Goal: Browse casually

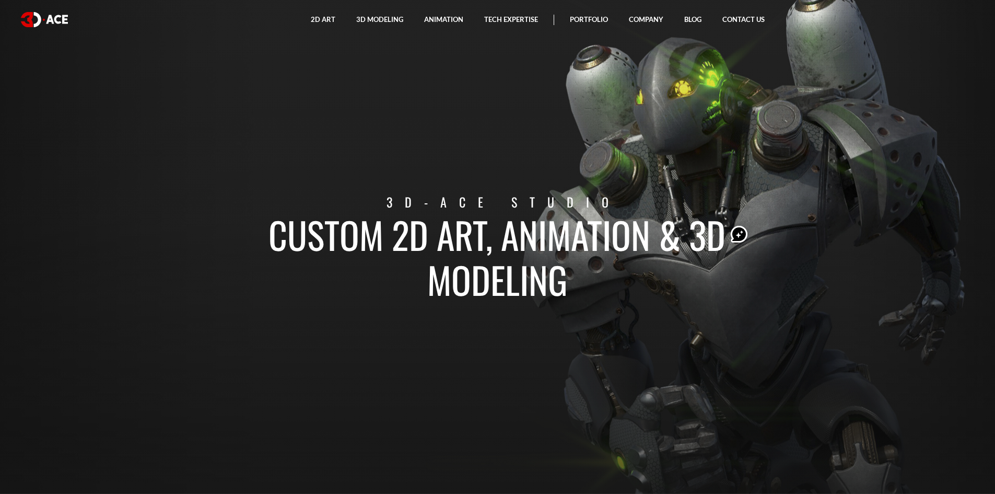
click at [191, 274] on section "Custom 2D art, animation & 3D modeling 3D-Ace studio" at bounding box center [497, 247] width 995 height 494
